Goal: Task Accomplishment & Management: Use online tool/utility

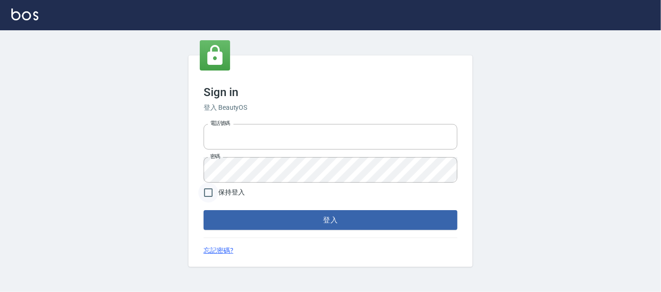
type input "0227605235"
drag, startPoint x: 211, startPoint y: 197, endPoint x: 243, endPoint y: 227, distance: 44.2
click at [211, 197] on input "保持登入" at bounding box center [208, 193] width 20 height 20
checkbox input "true"
click at [243, 227] on button "登入" at bounding box center [331, 220] width 254 height 20
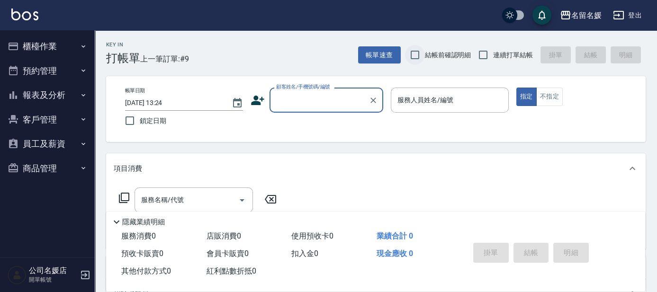
click at [425, 54] on input "結帳前確認明細" at bounding box center [415, 55] width 20 height 20
checkbox input "true"
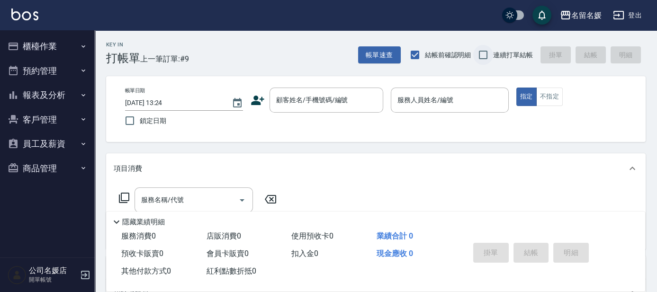
click at [487, 56] on input "連續打單結帳" at bounding box center [483, 55] width 20 height 20
checkbox input "true"
drag, startPoint x: 127, startPoint y: 122, endPoint x: 205, endPoint y: 120, distance: 77.7
click at [128, 122] on input "鎖定日期" at bounding box center [130, 121] width 20 height 20
checkbox input "true"
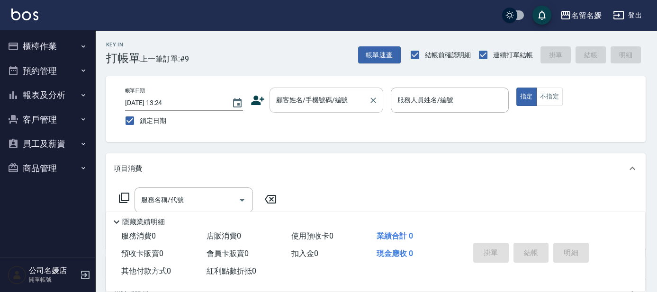
click at [303, 103] on div "顧客姓名/手機號碼/編號 顧客姓名/手機號碼/編號" at bounding box center [326, 100] width 114 height 25
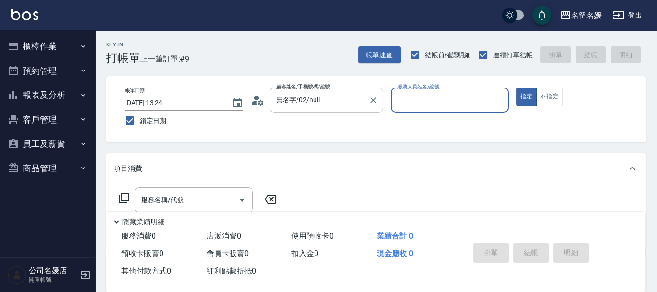
type input "新客人 姓名未設定/0/null"
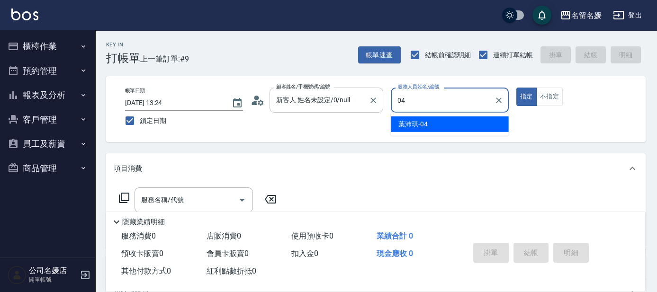
type input "04"
type button "true"
type input "[PERSON_NAME]-04"
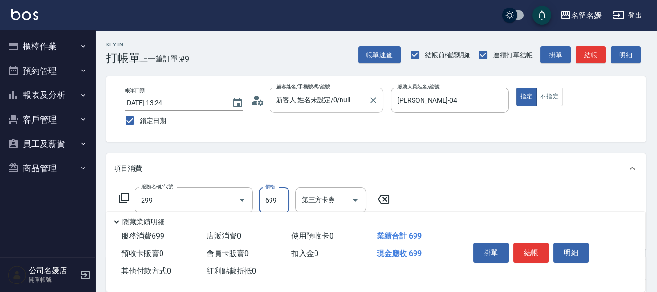
type input "滾珠洗髮699(299)"
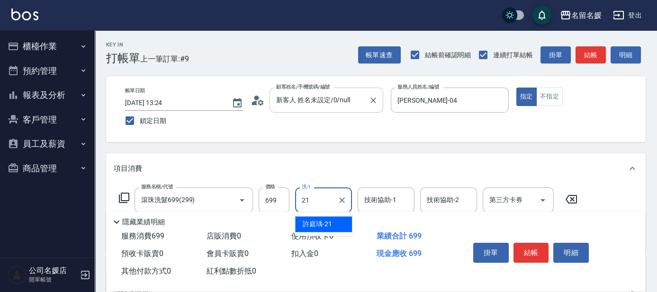
type input "21"
type input "2"
type input "[PERSON_NAME]-21"
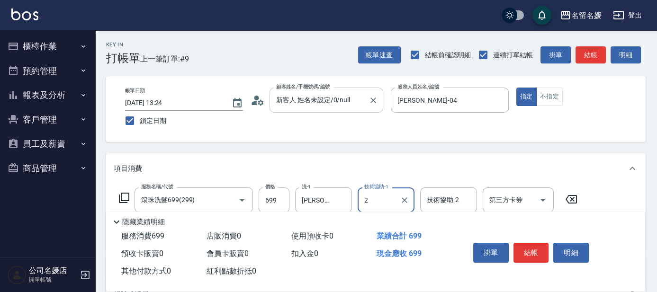
type input "2"
click at [380, 200] on div "技術協助-1 技術協助-1" at bounding box center [386, 200] width 57 height 25
type input "[PERSON_NAME]-21"
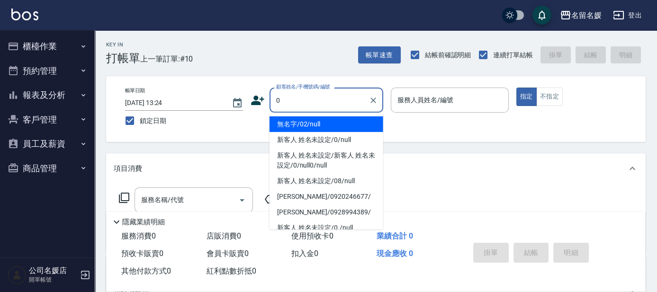
type input "0"
type input "04"
type input "無名字/02/null"
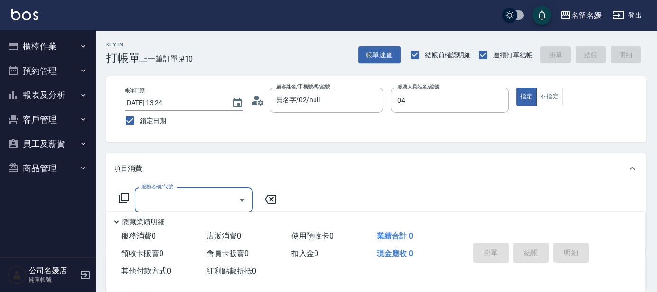
type input "[PERSON_NAME]-04"
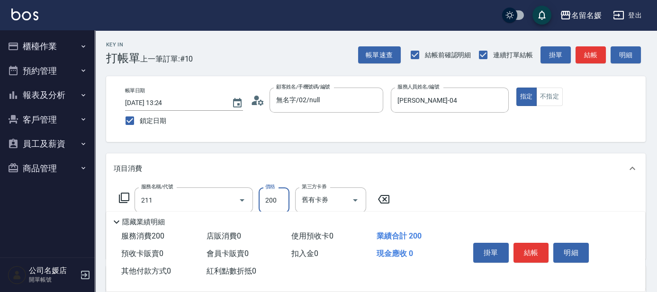
type input "洗髮券~名留200(211)"
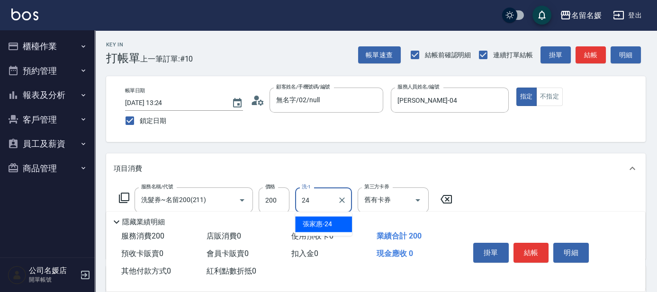
type input "[PERSON_NAME]-24"
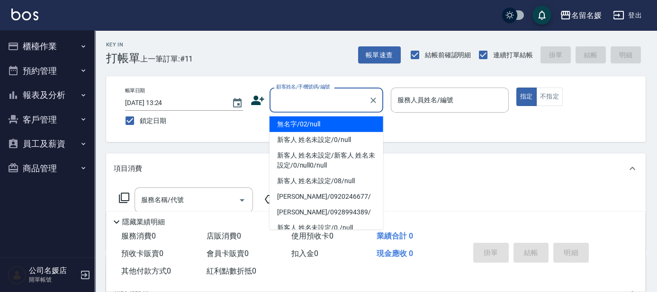
click at [334, 107] on input "顧客姓名/手機號碼/編號" at bounding box center [319, 100] width 91 height 17
click at [333, 123] on li "無名字/02/null" at bounding box center [326, 125] width 114 height 16
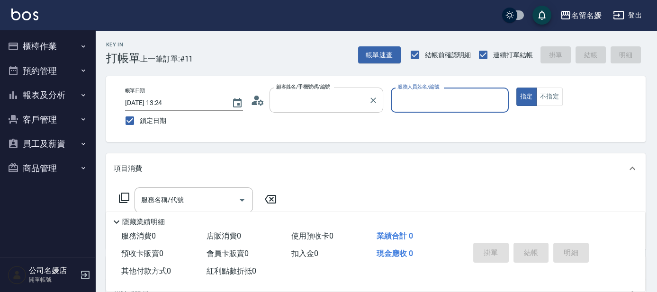
type input "無名字/02/null"
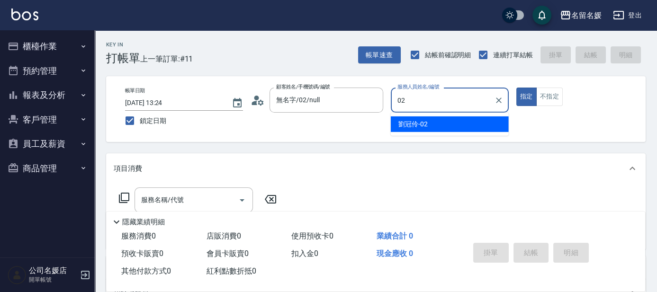
type input "[PERSON_NAME]-02"
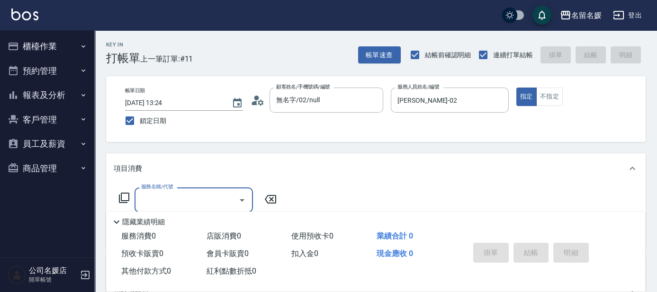
click at [89, 138] on nav "櫃檯作業 打帳單 帳單列表 掛單列表 現金收支登錄 材料自購登錄 每日結帳 排班表 現場電腦打卡 預約管理 預約管理 單日預約紀錄 單週預約紀錄 報表及分析 …" at bounding box center [47, 143] width 95 height 227
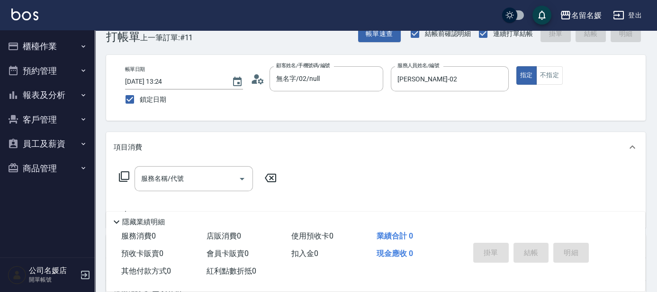
scroll to position [43, 0]
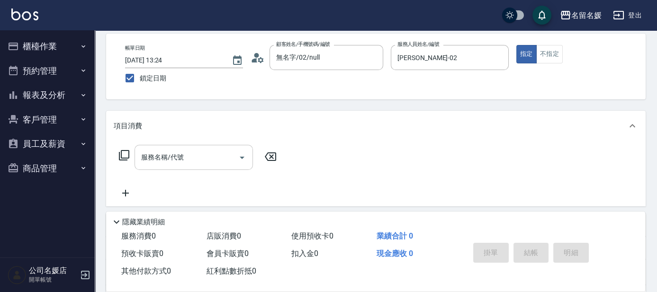
click at [168, 163] on input "服務名稱/代號" at bounding box center [187, 157] width 96 height 17
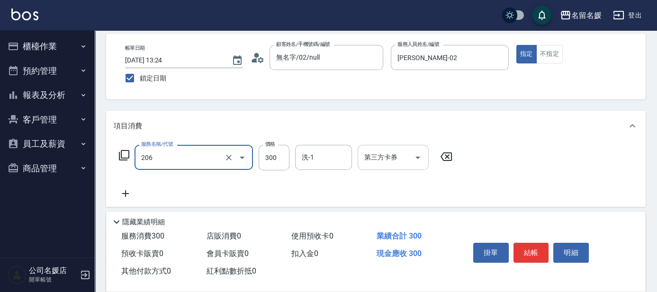
click at [399, 155] on input "第三方卡券" at bounding box center [386, 157] width 48 height 17
type input "洗髮[300](206)"
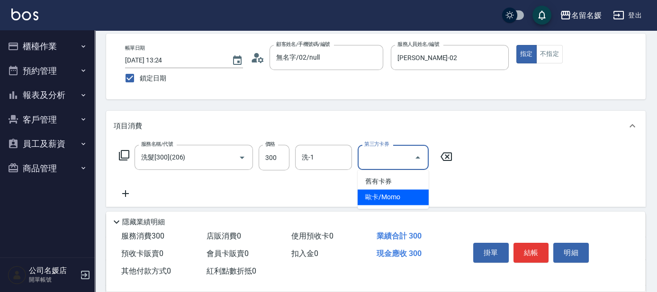
click at [393, 192] on span "歐卡/Momo" at bounding box center [393, 197] width 71 height 16
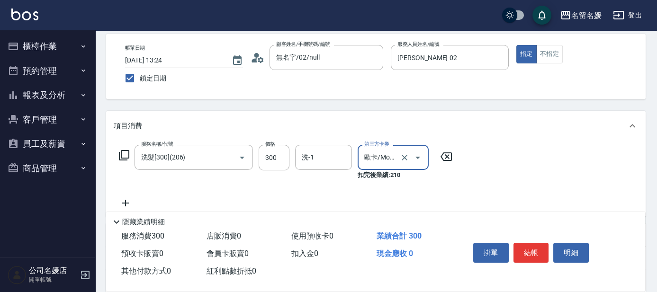
type input "歐卡/Momo"
click at [401, 157] on icon "Clear" at bounding box center [404, 157] width 9 height 9
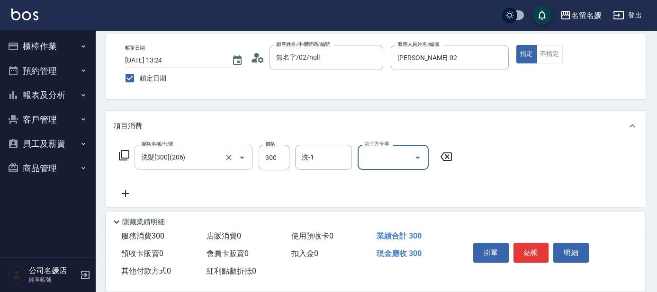
click at [197, 163] on input "洗髮[300](206)" at bounding box center [180, 157] width 83 height 17
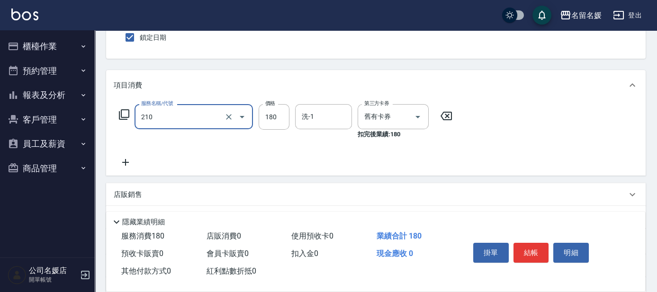
scroll to position [86, 0]
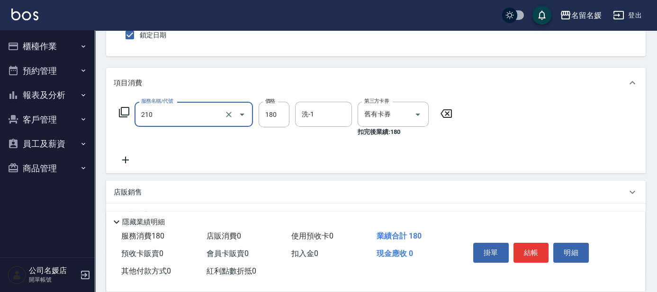
type input "洗券-(卡)180(210)"
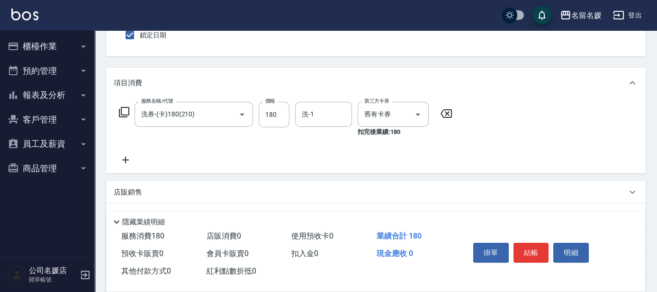
click at [123, 158] on icon at bounding box center [126, 159] width 24 height 11
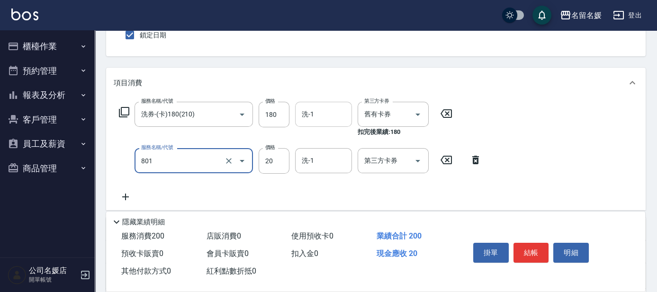
click at [324, 108] on input "洗-1" at bounding box center [323, 114] width 48 height 17
type input "潤絲(801)"
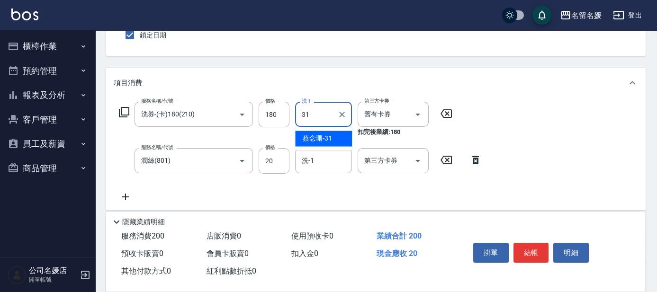
type input "[PERSON_NAME]-31"
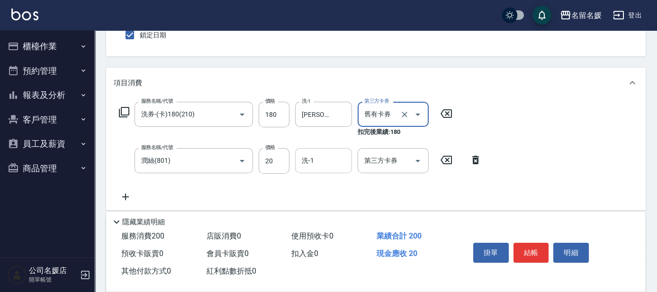
click at [324, 148] on div "洗-1" at bounding box center [323, 160] width 57 height 25
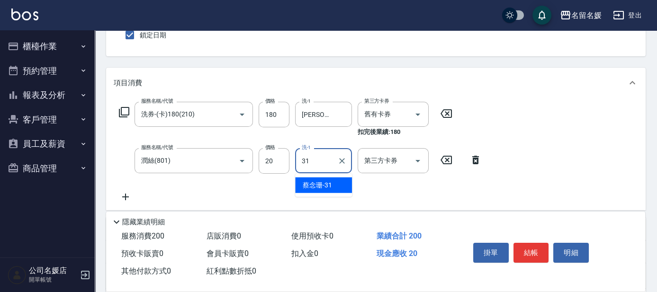
type input "[PERSON_NAME]-31"
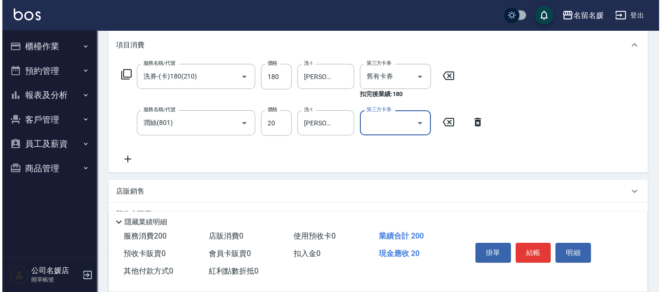
scroll to position [129, 0]
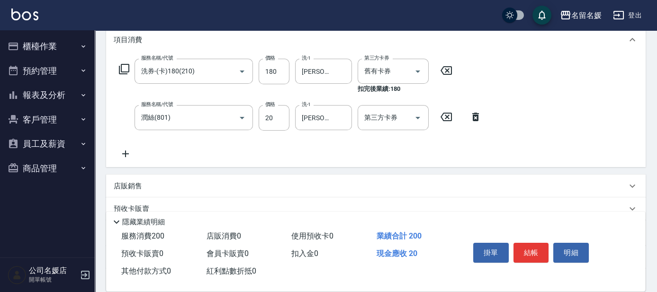
click at [443, 152] on div "服務名稱/代號 洗券-(卡)180(210) 服務名稱/代號 價格 180 價格 洗-1 [PERSON_NAME]-31 洗-1 第三方卡券 舊有卡券 第三…" at bounding box center [301, 109] width 374 height 101
click at [533, 248] on button "結帳" at bounding box center [531, 253] width 36 height 20
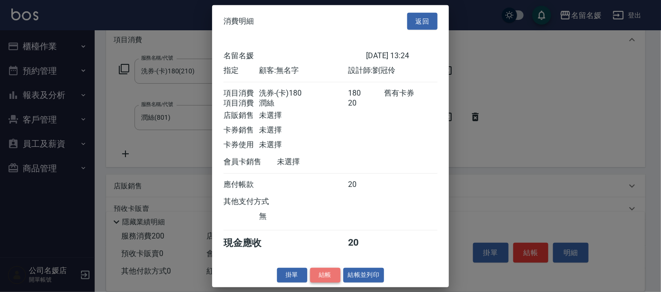
click at [325, 280] on button "結帳" at bounding box center [325, 275] width 30 height 15
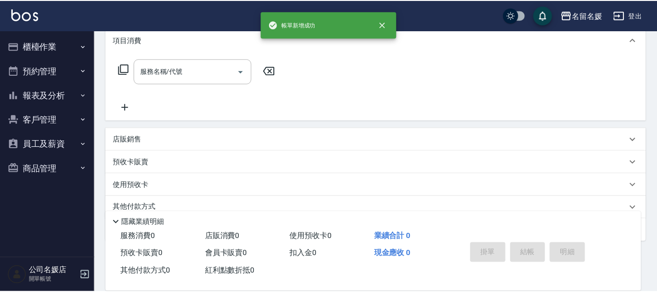
scroll to position [0, 0]
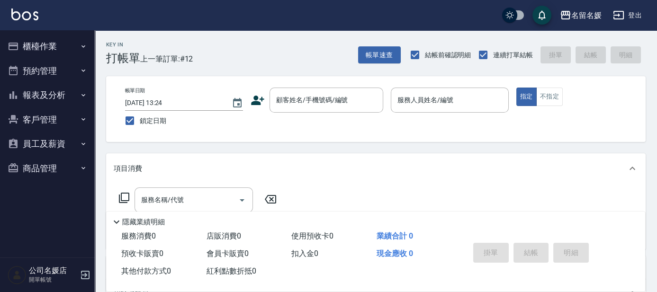
click at [76, 49] on button "櫃檯作業" at bounding box center [47, 46] width 87 height 25
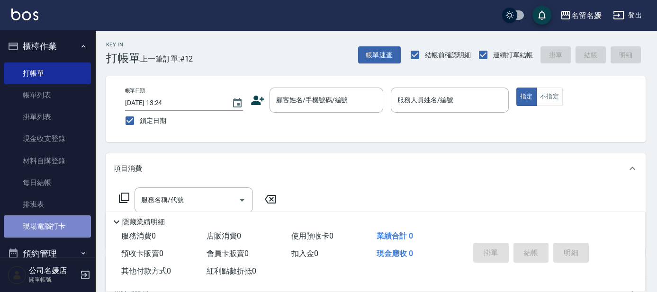
click at [61, 230] on link "現場電腦打卡" at bounding box center [47, 226] width 87 height 22
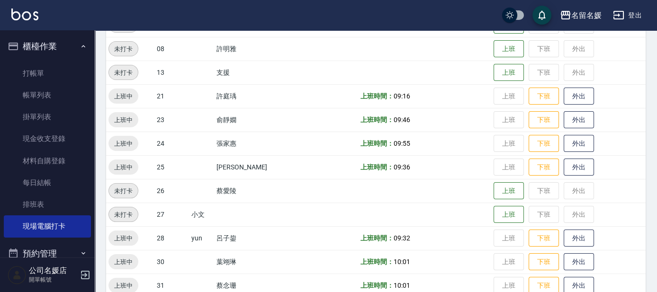
scroll to position [387, 0]
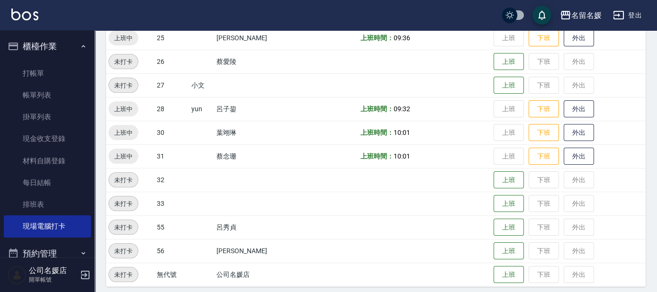
drag, startPoint x: 564, startPoint y: 130, endPoint x: 571, endPoint y: 124, distance: 9.0
click at [571, 124] on button "外出" at bounding box center [579, 133] width 30 height 18
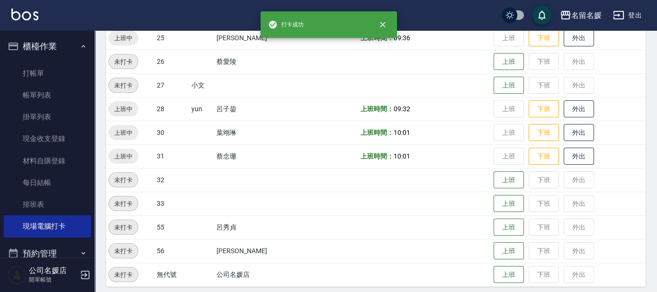
click at [559, 139] on td "上班 下班 外出" at bounding box center [568, 133] width 154 height 24
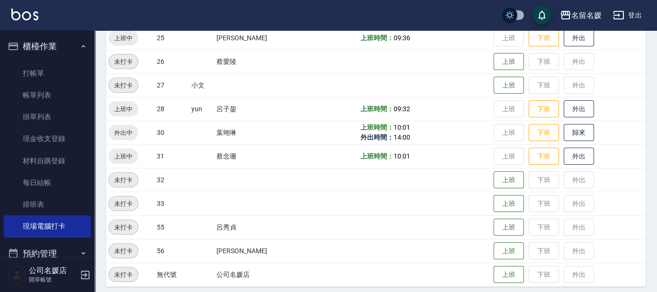
click at [558, 152] on td "上班 下班 外出" at bounding box center [568, 156] width 154 height 24
click at [564, 152] on button "外出" at bounding box center [579, 156] width 30 height 17
